Goal: Book appointment/travel/reservation

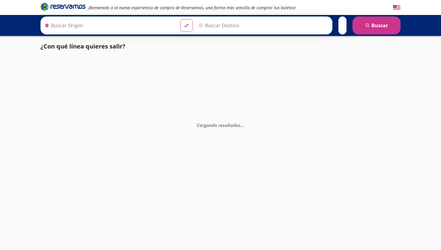
type input "[GEOGRAPHIC_DATA], [GEOGRAPHIC_DATA]"
type input "Escuinapa, [GEOGRAPHIC_DATA]"
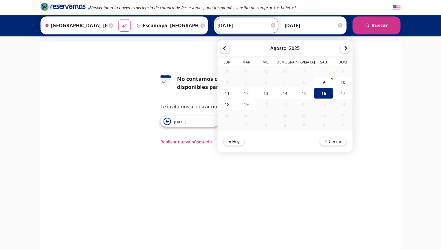
click at [233, 28] on input "[DATE]" at bounding box center [246, 25] width 59 height 15
click at [339, 96] on div "17" at bounding box center [342, 93] width 19 height 11
type input "[DATE]"
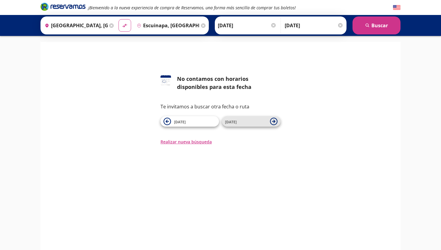
click at [238, 120] on span "[DATE]" at bounding box center [246, 121] width 42 height 7
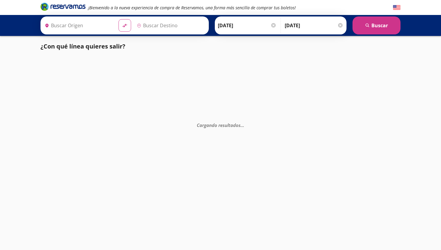
type input "Escuinapa, [GEOGRAPHIC_DATA]"
type input "[GEOGRAPHIC_DATA], [GEOGRAPHIC_DATA]"
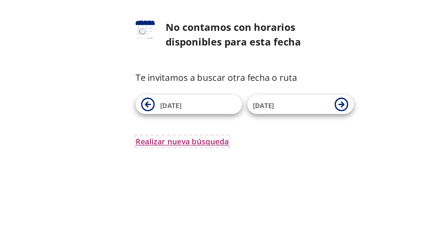
click at [190, 142] on button "Realizar nueva búsqueda" at bounding box center [185, 142] width 51 height 6
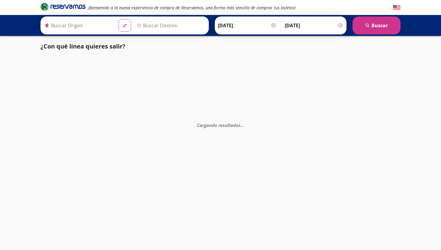
type input "Escuinapa, [GEOGRAPHIC_DATA]"
type input "[GEOGRAPHIC_DATA], [GEOGRAPHIC_DATA]"
